Goal: Information Seeking & Learning: Learn about a topic

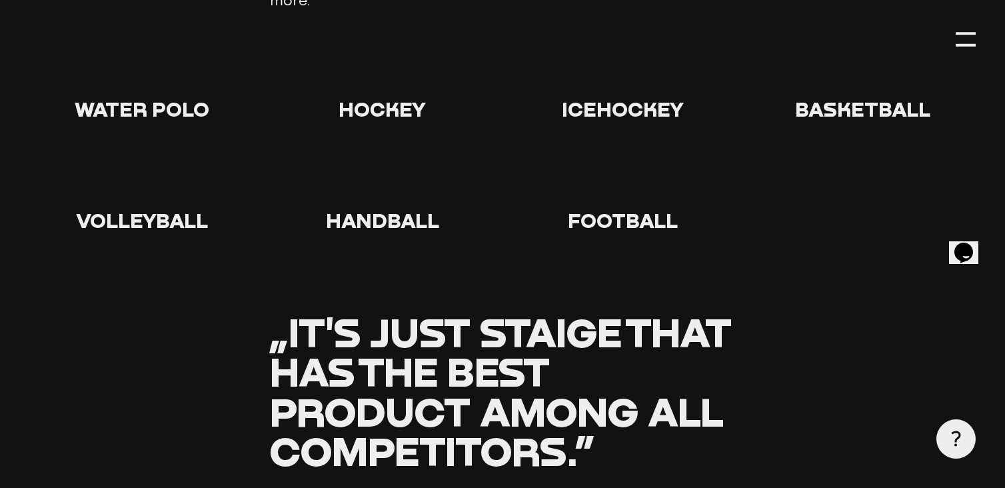
scroll to position [1421, 0]
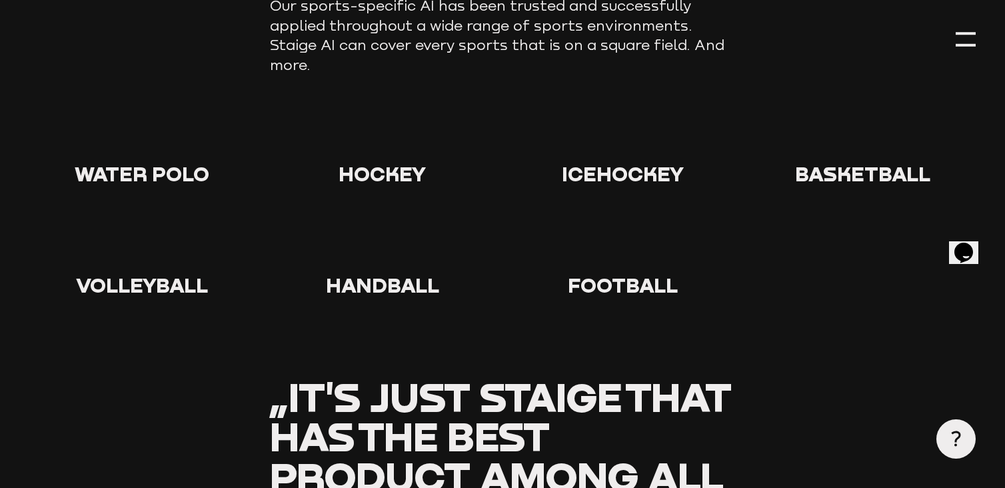
click at [629, 146] on icon at bounding box center [622, 135] width 43 height 43
drag, startPoint x: 629, startPoint y: 146, endPoint x: 600, endPoint y: 183, distance: 46.5
click at [600, 183] on span "Icehockey" at bounding box center [623, 173] width 122 height 25
click at [604, 170] on span "Icehockey" at bounding box center [623, 173] width 122 height 25
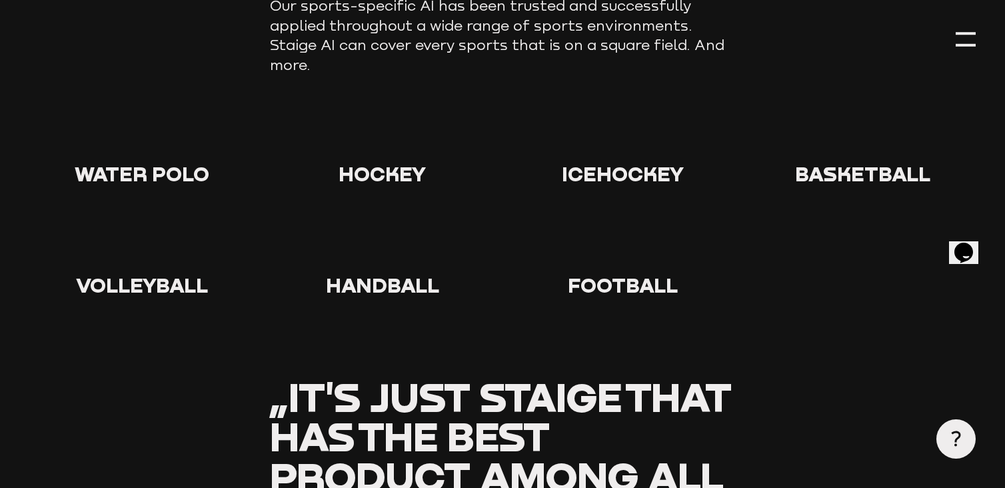
click at [608, 164] on span "Icehockey" at bounding box center [623, 173] width 122 height 25
click at [635, 176] on span "Icehockey" at bounding box center [623, 173] width 122 height 25
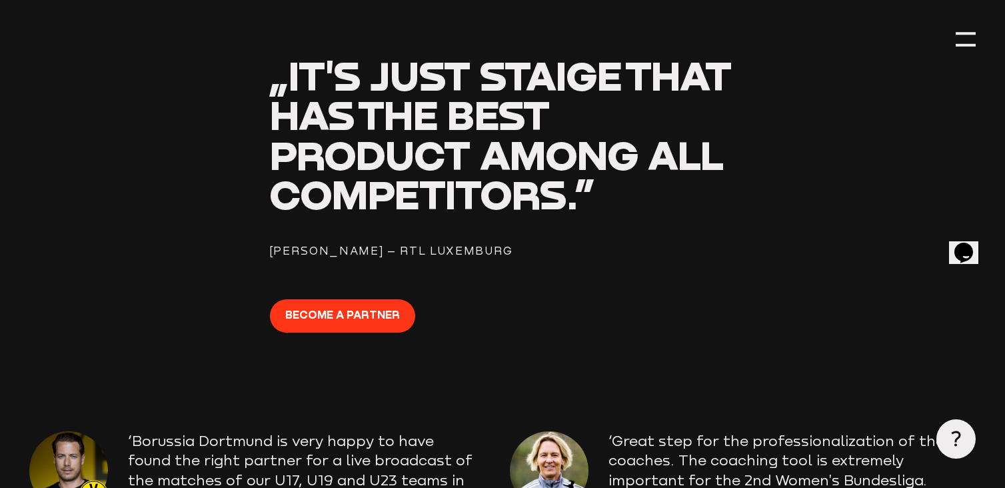
scroll to position [1315, 0]
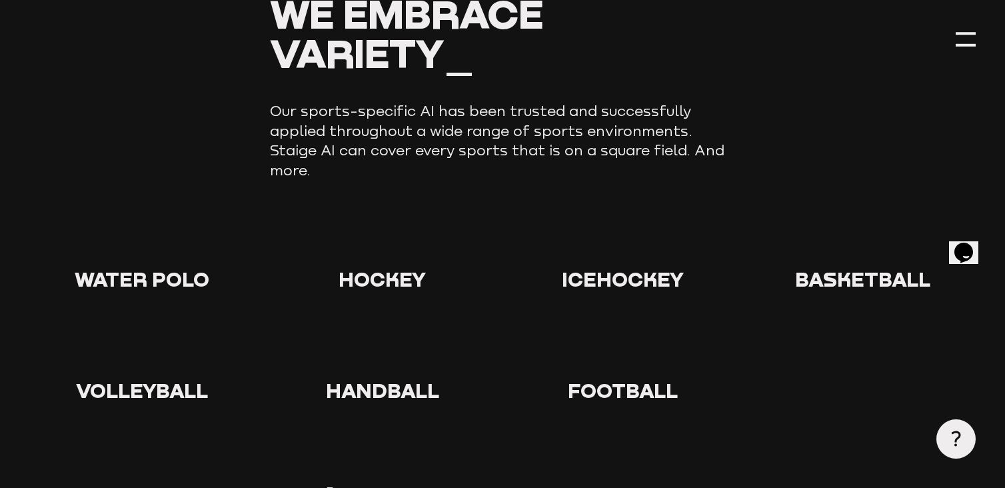
click at [601, 219] on use at bounding box center [601, 219] width 0 height 0
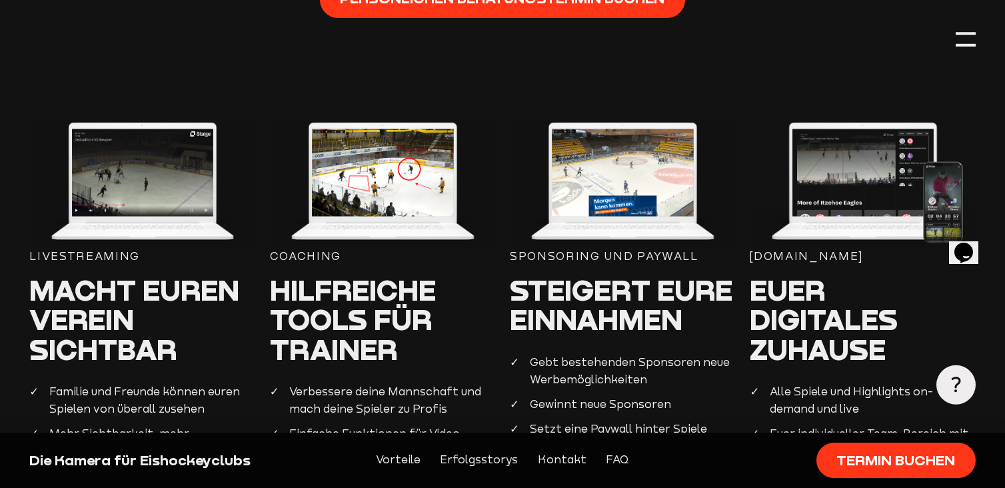
scroll to position [760, 0]
